Goal: Participate in discussion: Engage in conversation with other users on a specific topic

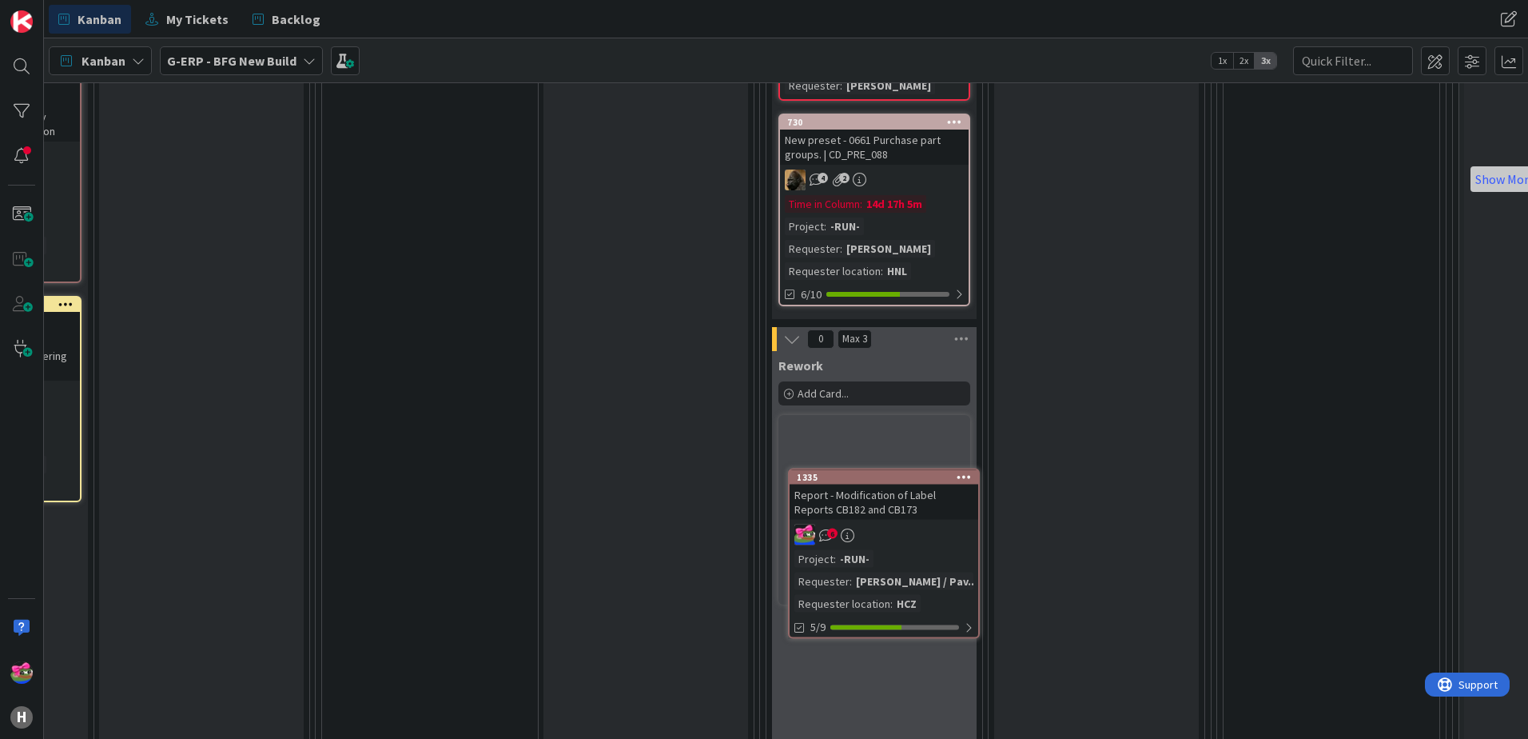
scroll to position [975, 1418]
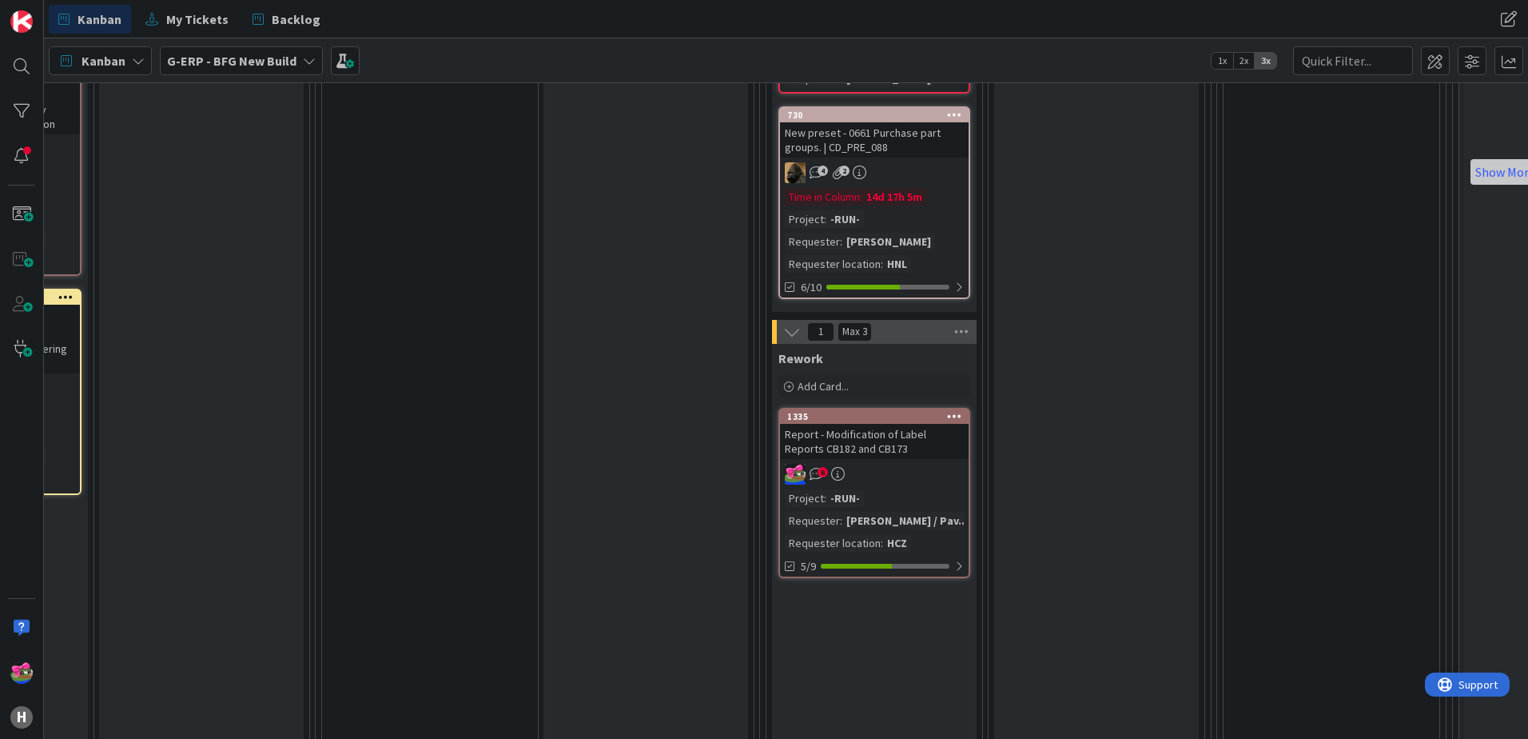
click at [870, 469] on div "6" at bounding box center [874, 474] width 189 height 21
click at [878, 472] on div "6" at bounding box center [874, 474] width 189 height 21
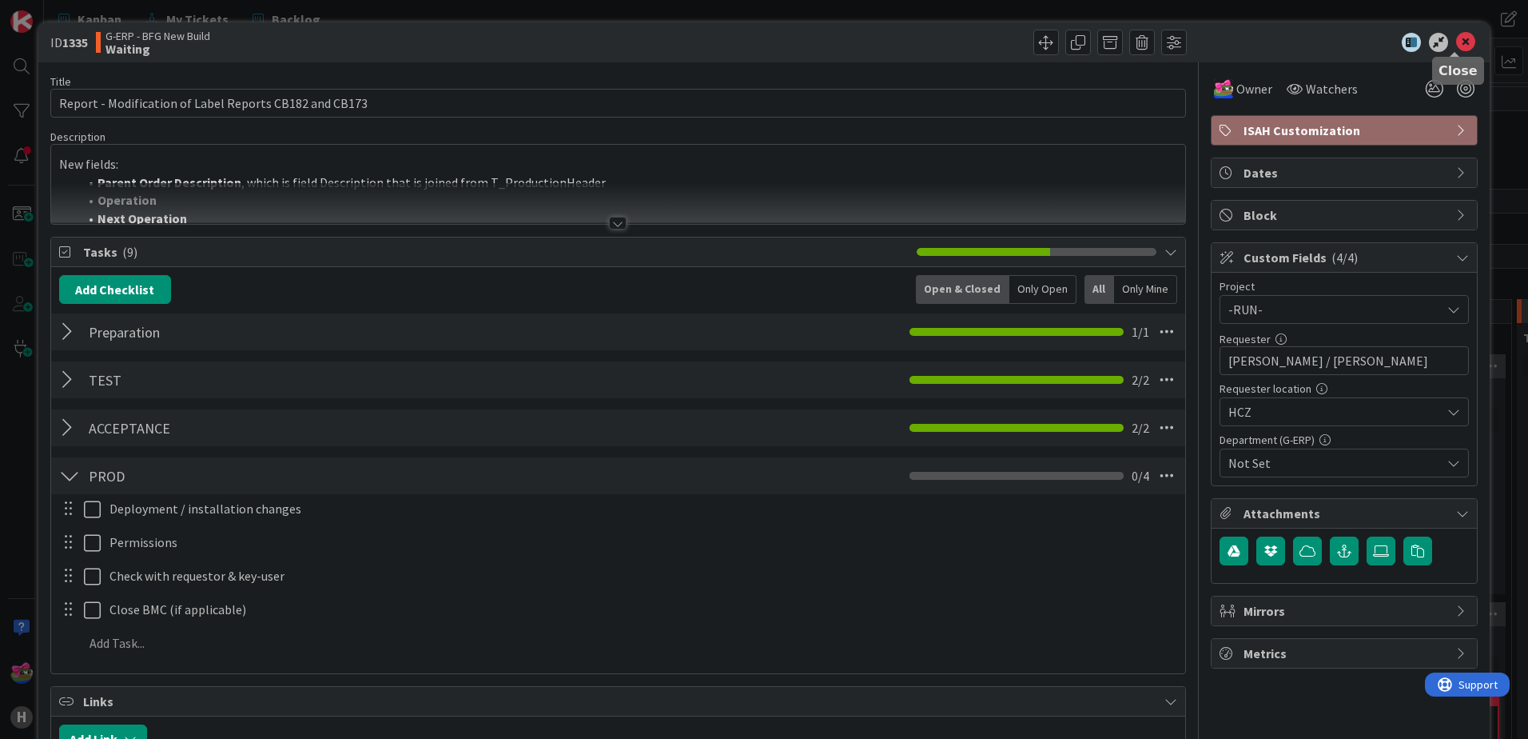
click at [1456, 44] on icon at bounding box center [1465, 42] width 19 height 19
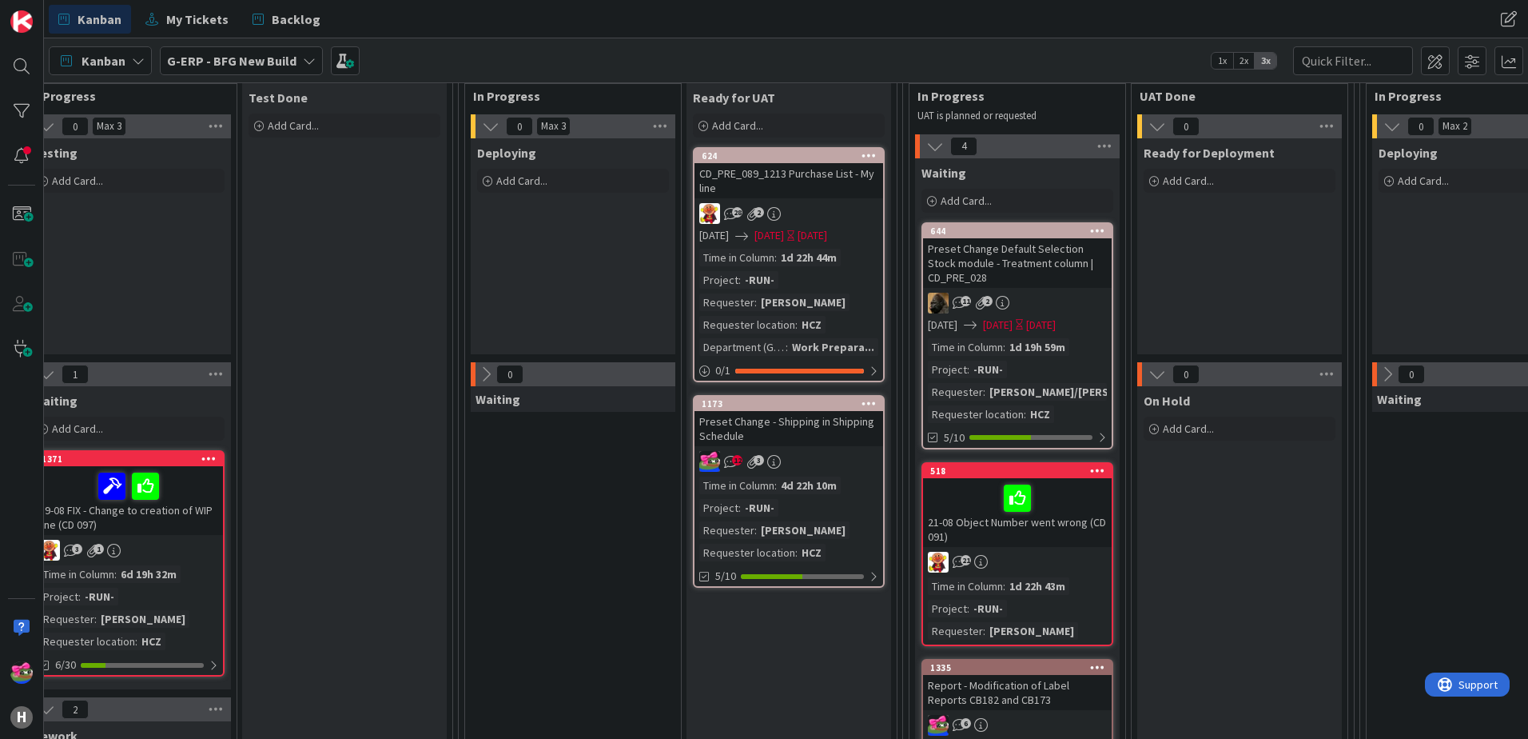
scroll to position [240, 1277]
click at [801, 452] on div "12 3" at bounding box center [787, 461] width 189 height 21
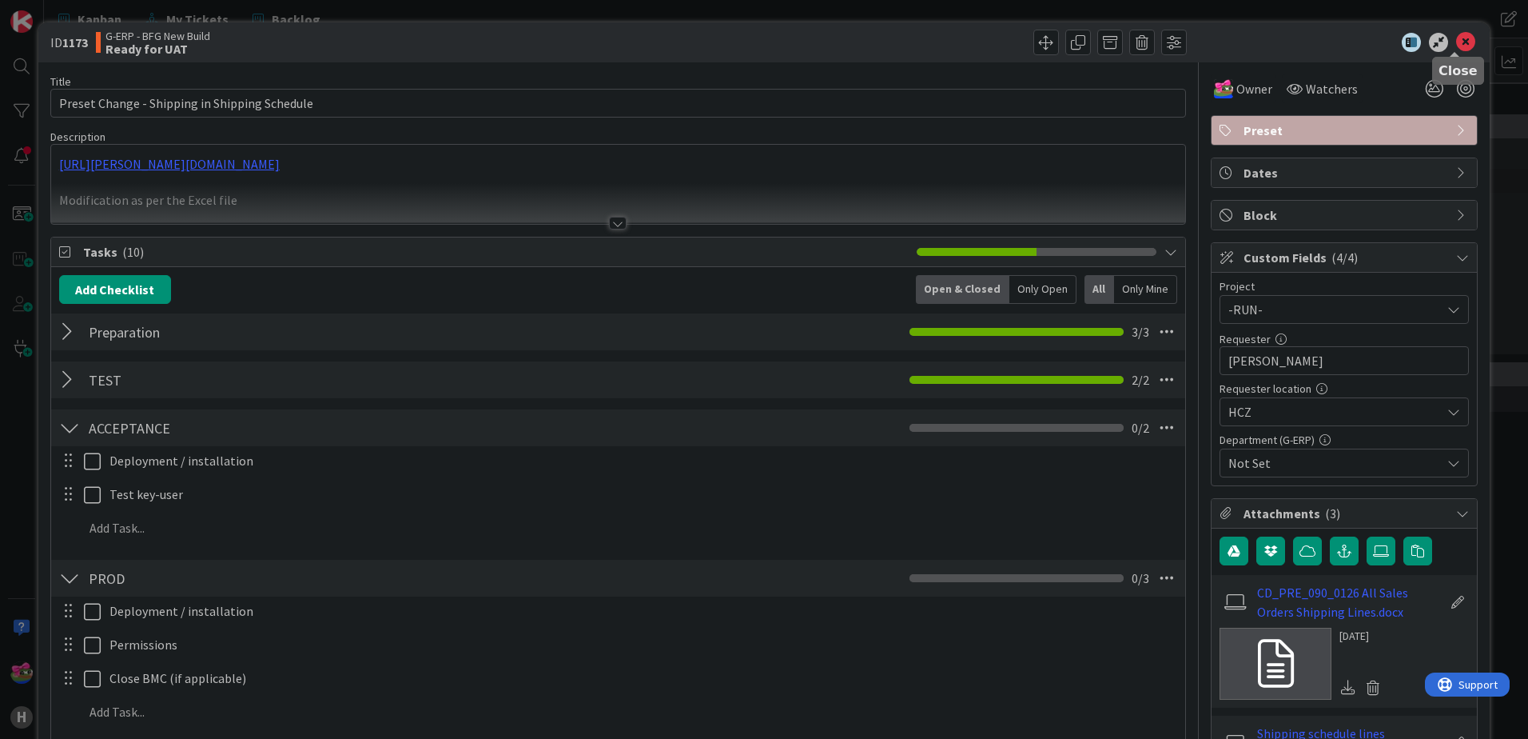
click at [1456, 49] on icon at bounding box center [1465, 42] width 19 height 19
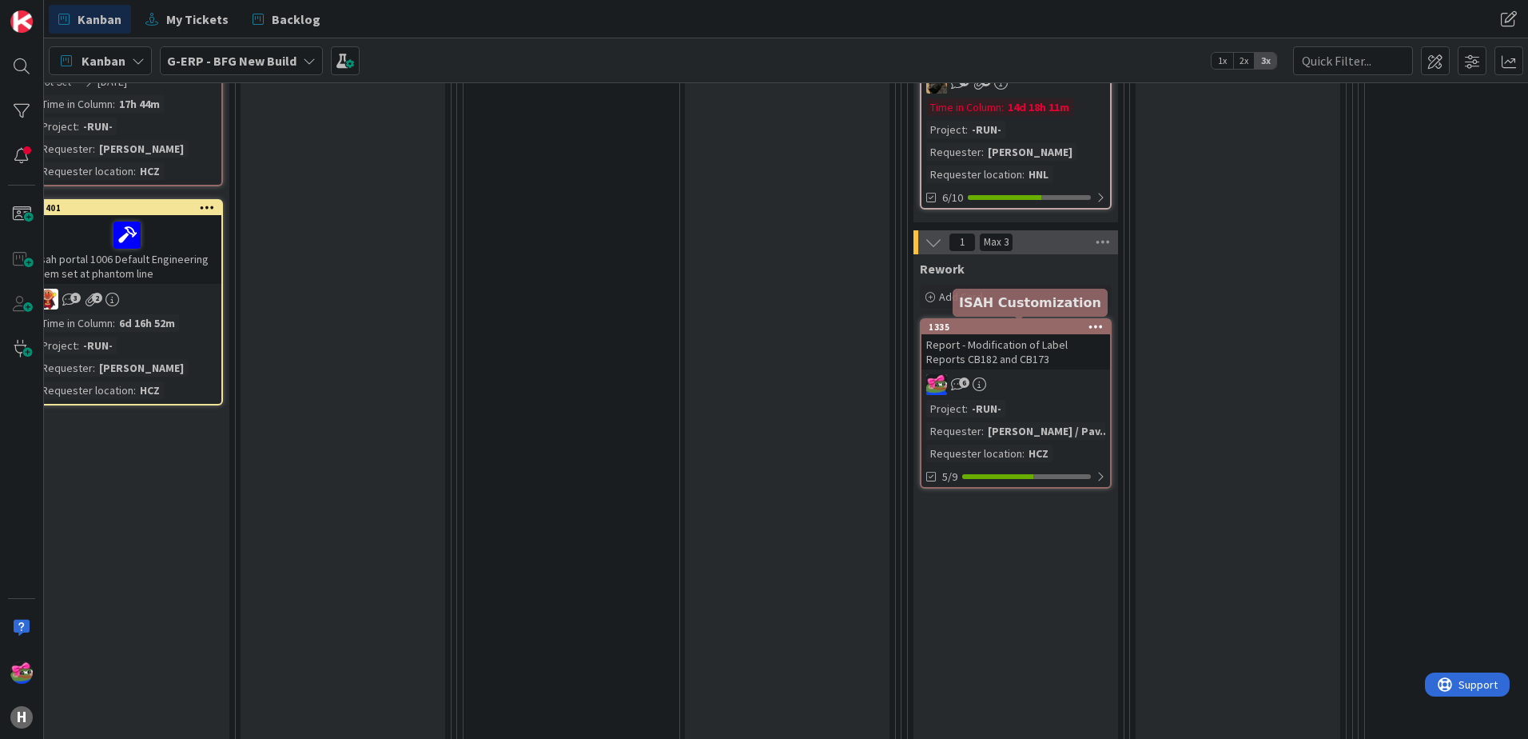
click at [992, 329] on div "1335" at bounding box center [1019, 326] width 181 height 11
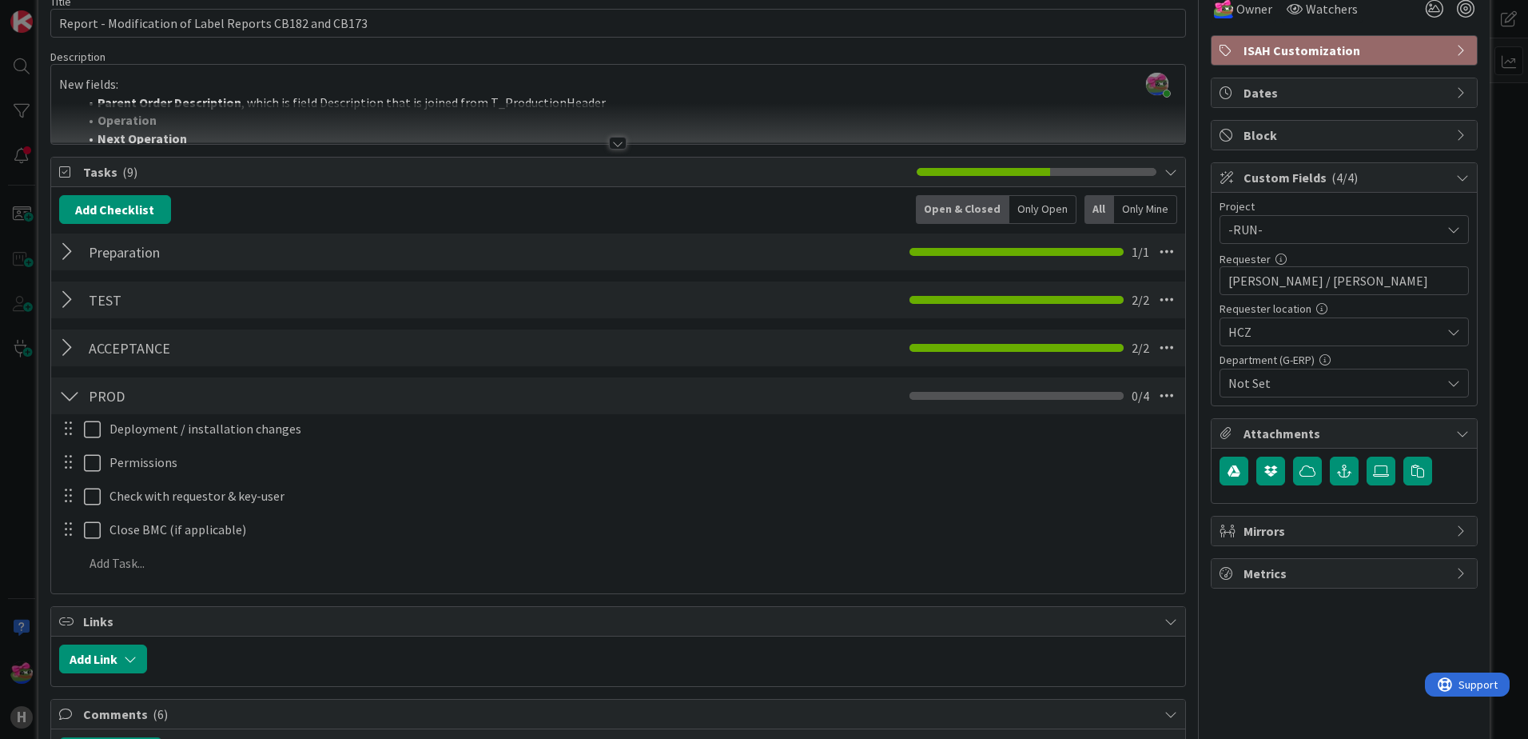
click at [69, 349] on div at bounding box center [69, 347] width 21 height 29
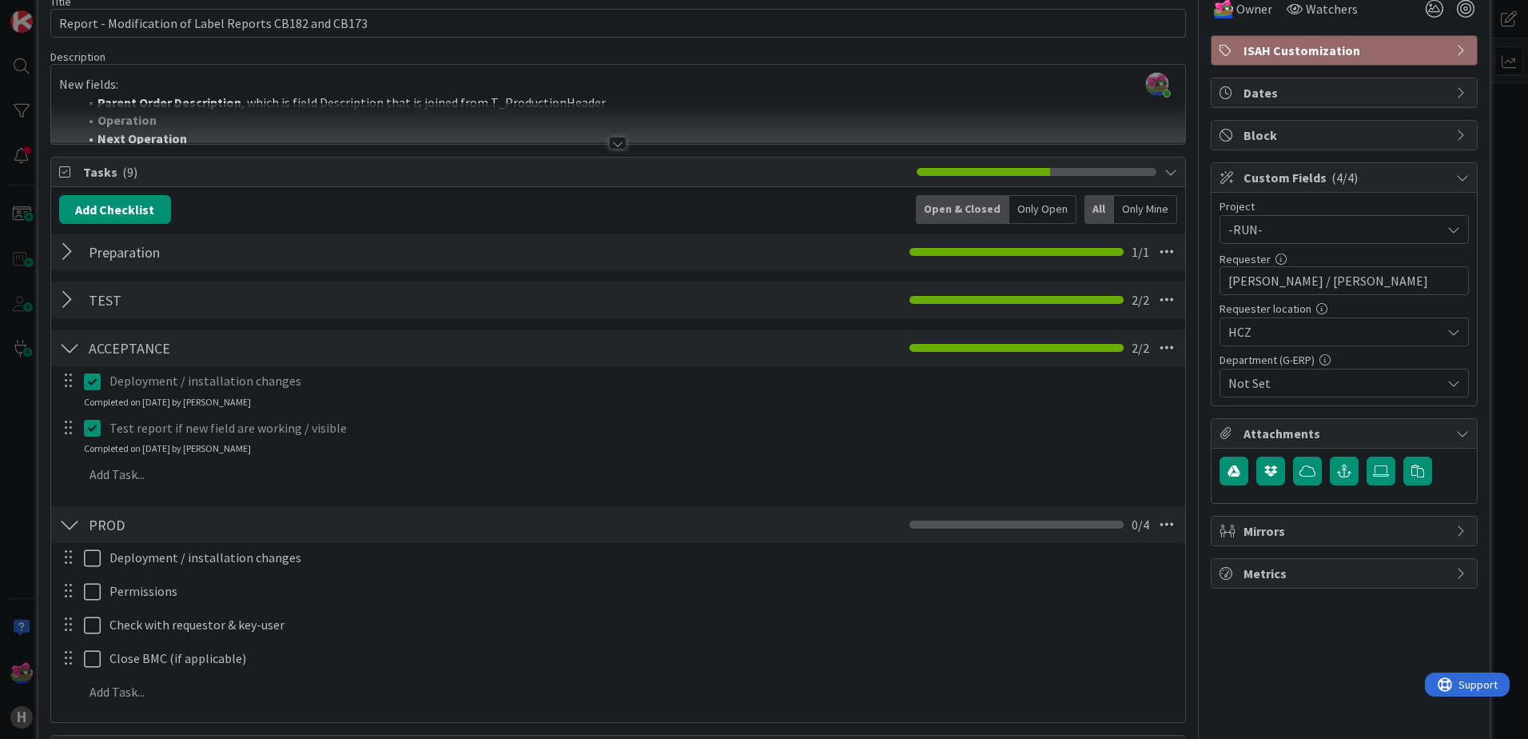
click at [69, 349] on div at bounding box center [69, 347] width 21 height 29
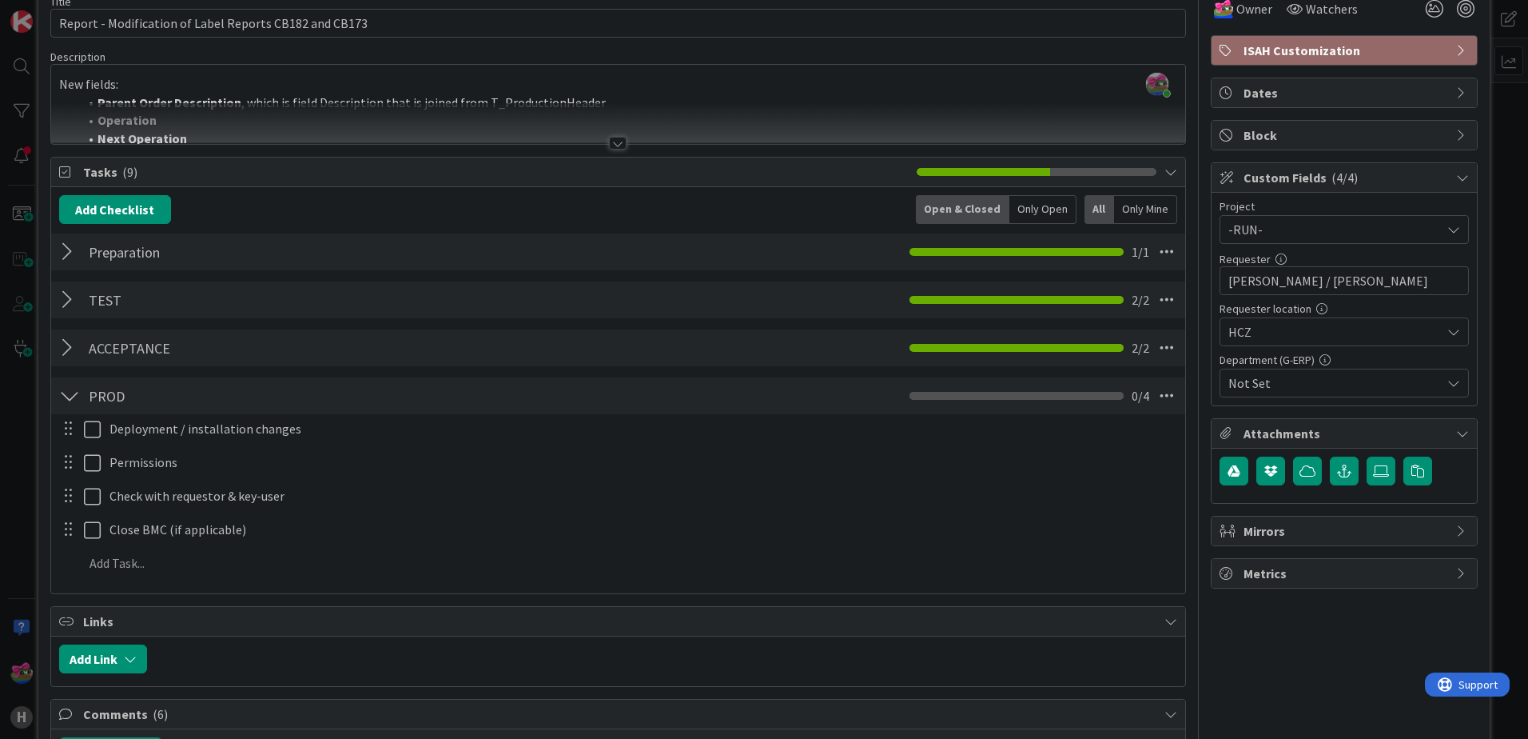
click at [69, 349] on div at bounding box center [69, 347] width 21 height 29
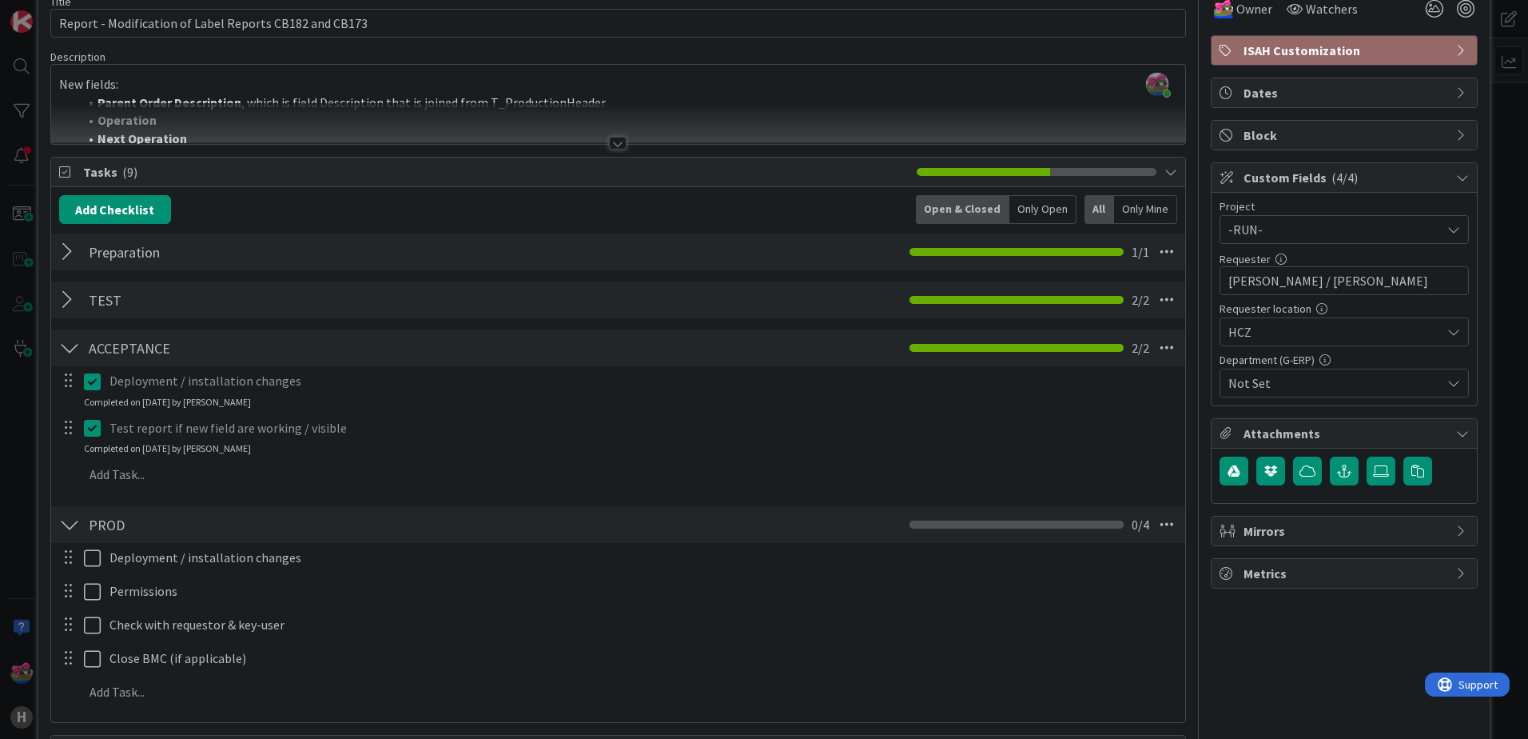
click at [69, 349] on div at bounding box center [69, 347] width 21 height 29
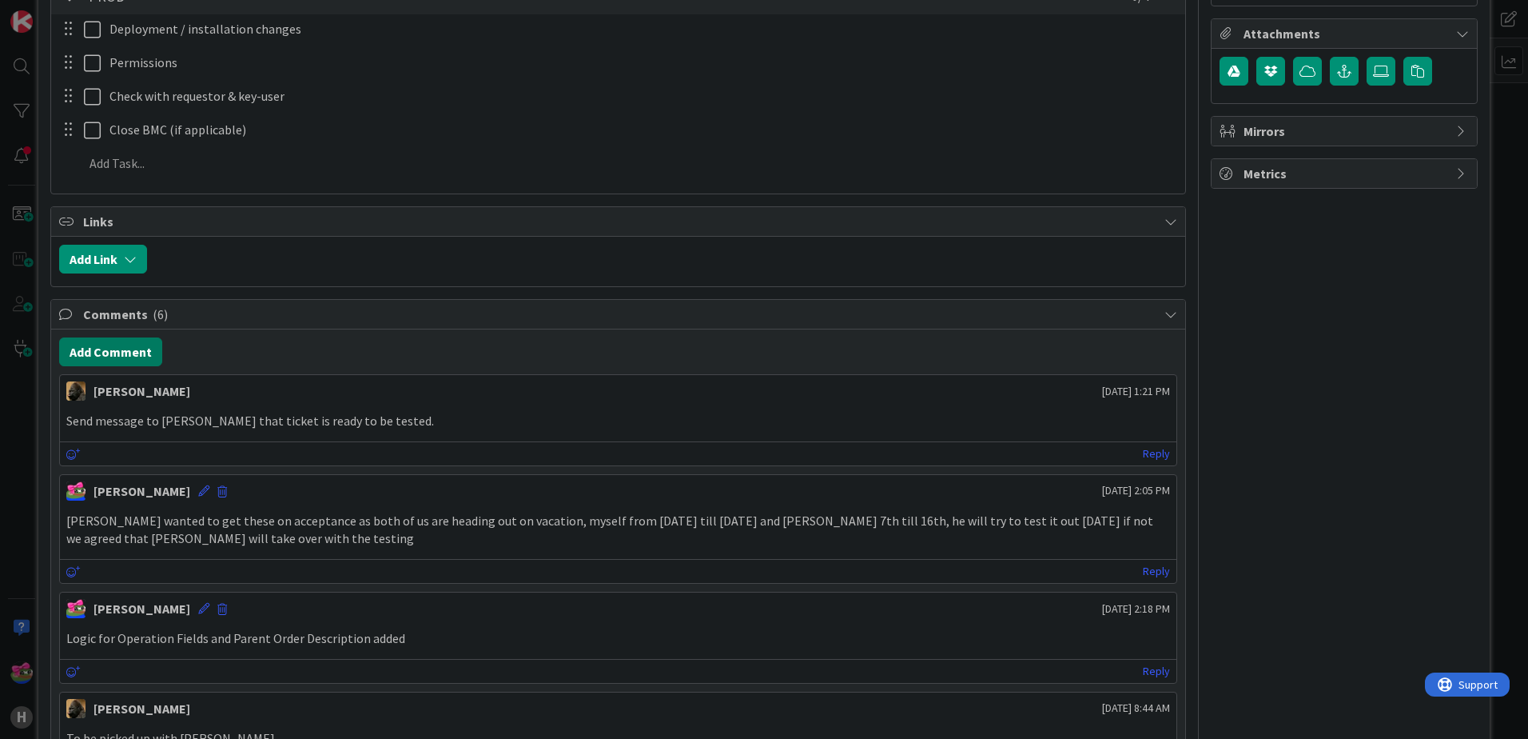
click at [129, 357] on button "Add Comment" at bounding box center [110, 351] width 103 height 29
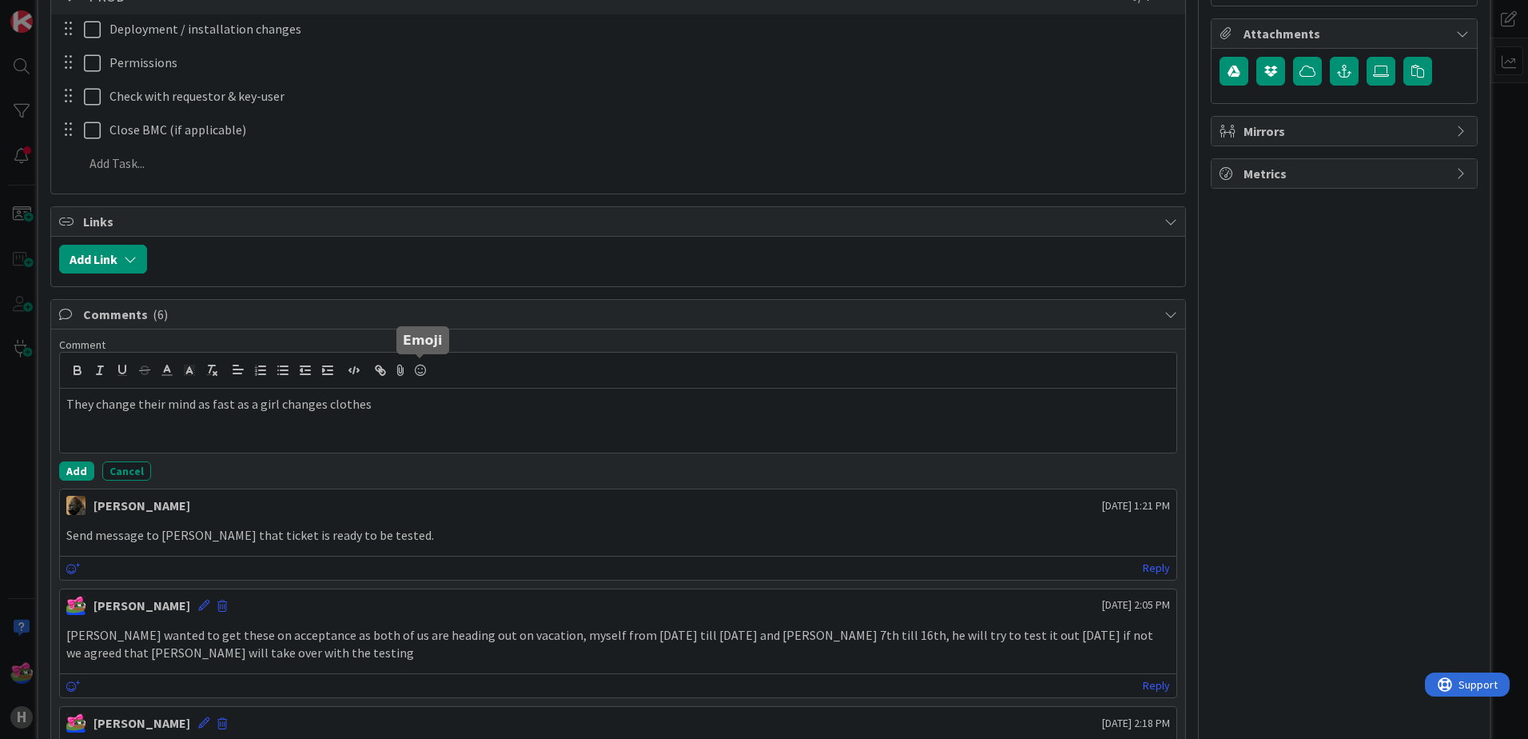
click at [424, 373] on icon at bounding box center [420, 370] width 19 height 22
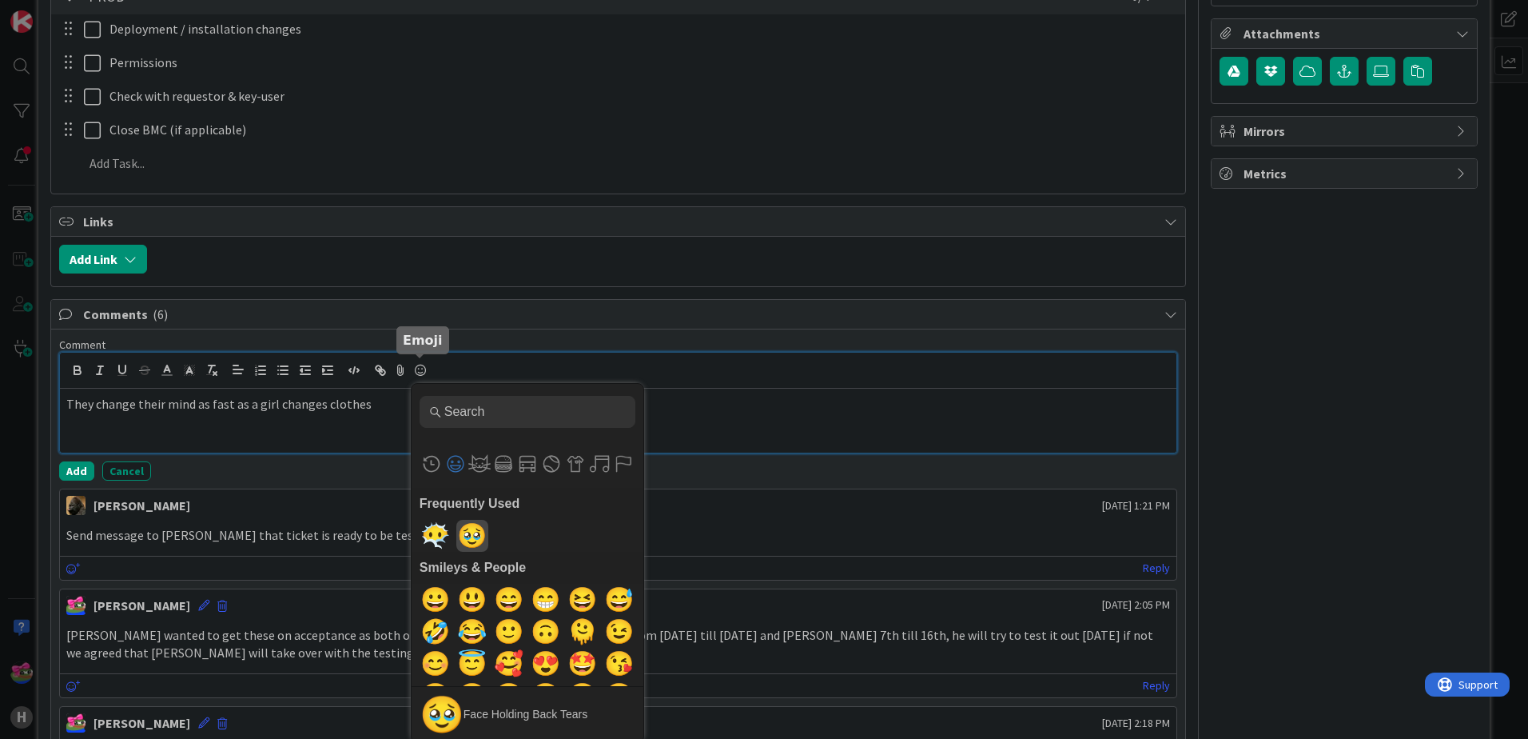
click at [475, 542] on span "🥹" at bounding box center [472, 536] width 38 height 32
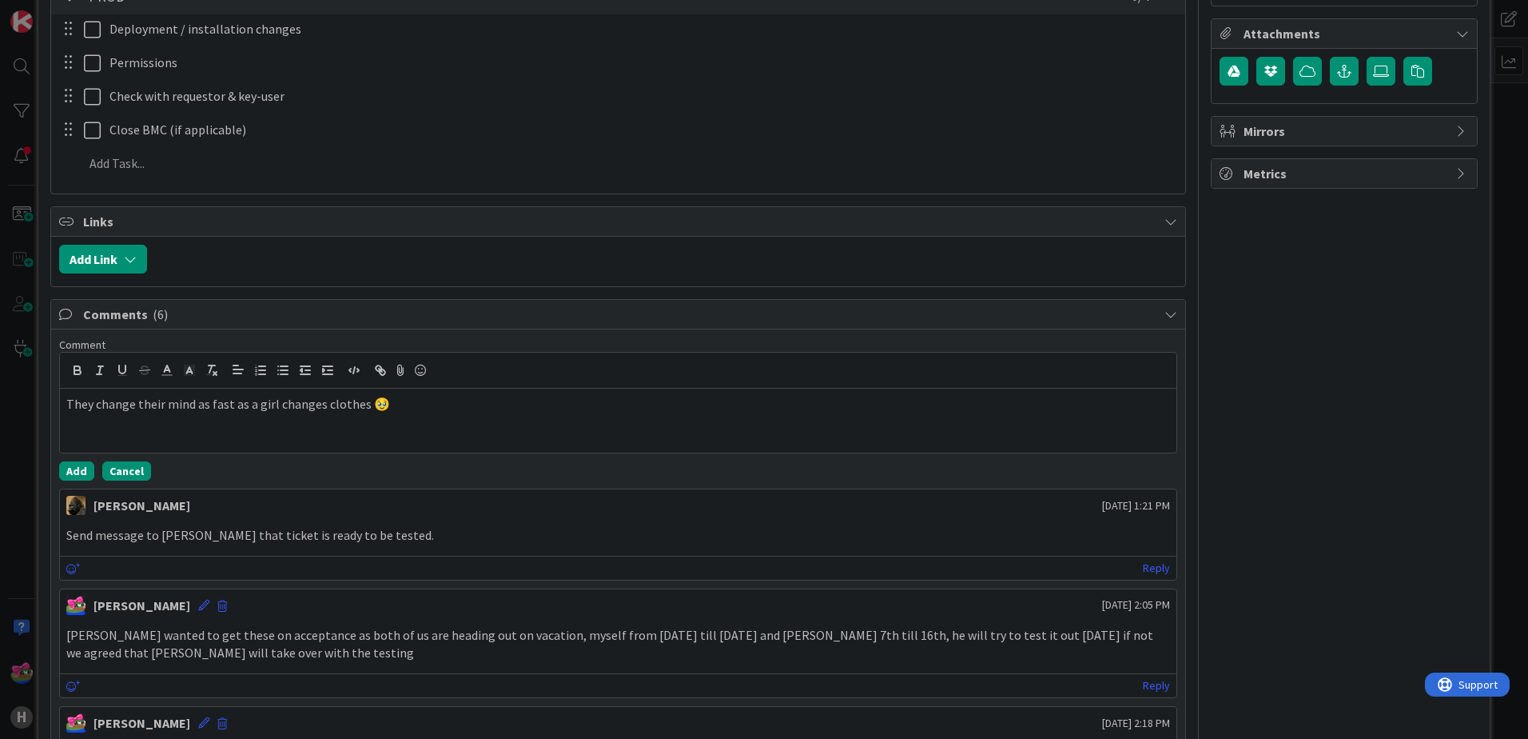
click at [128, 465] on button "Cancel" at bounding box center [126, 470] width 49 height 19
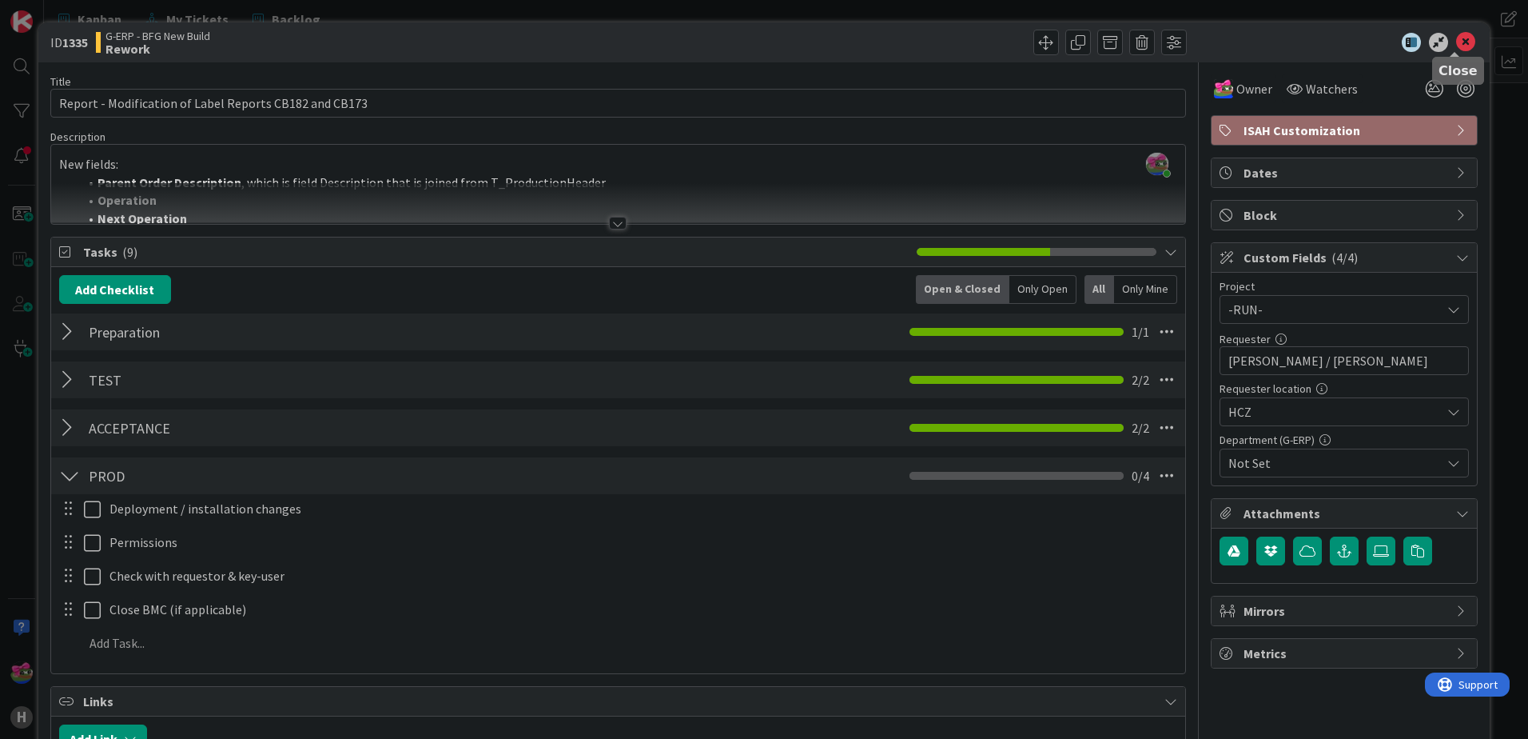
click at [1456, 38] on icon at bounding box center [1465, 42] width 19 height 19
